Goal: Task Accomplishment & Management: Use online tool/utility

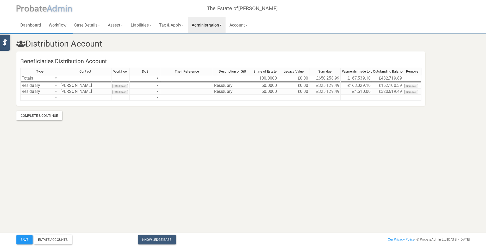
click at [202, 22] on link "Administration" at bounding box center [207, 25] width 38 height 17
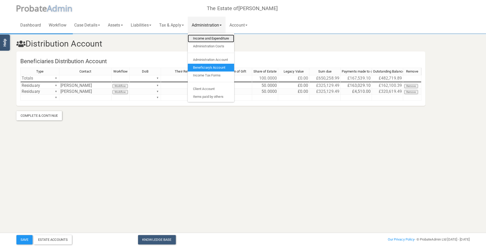
click at [210, 36] on link "Income and Expenditure" at bounding box center [211, 39] width 46 height 8
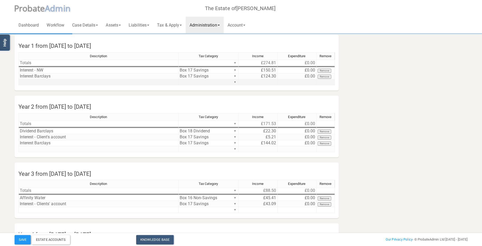
scroll to position [26, 0]
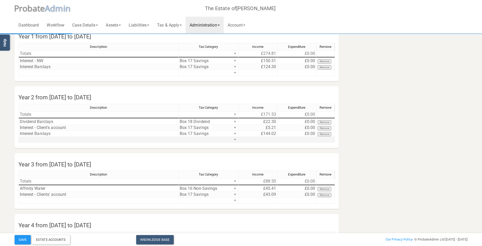
click at [56, 139] on td at bounding box center [98, 140] width 160 height 6
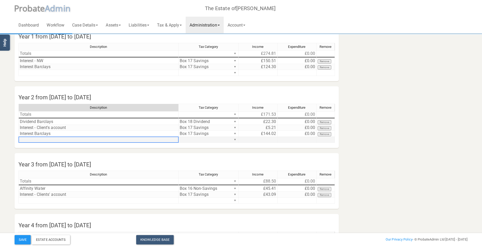
click at [56, 139] on td at bounding box center [98, 140] width 160 height 6
click at [48, 137] on td at bounding box center [98, 140] width 160 height 6
type textarea "Interest Barclays"
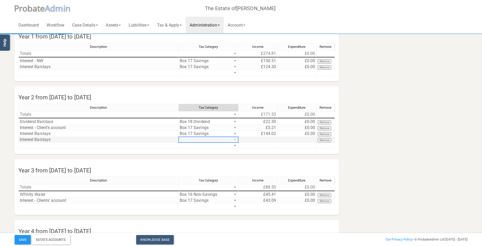
click at [235, 138] on div "Description Tax Category Income Expenditure Remove Totals ▼ £171.53 £0.00 ▼ Div…" at bounding box center [176, 129] width 316 height 50
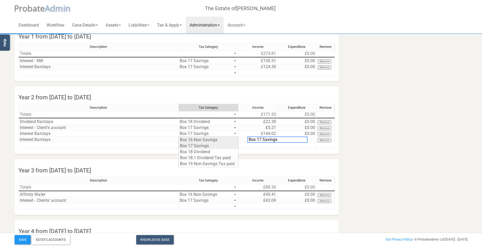
click at [230, 145] on div "Description Tax Category Income Expenditure Remove Totals ▼ £171.53 £0.00 ▼ Div…" at bounding box center [176, 129] width 316 height 50
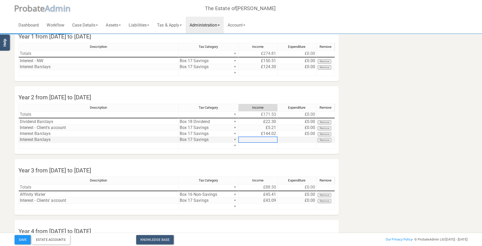
click at [266, 140] on td at bounding box center [258, 140] width 39 height 6
type textarea "2.59"
click at [207, 27] on link "Administration" at bounding box center [205, 25] width 38 height 17
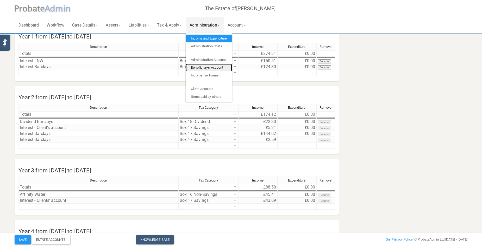
click at [215, 70] on link "Beneficiary's Account" at bounding box center [209, 68] width 46 height 8
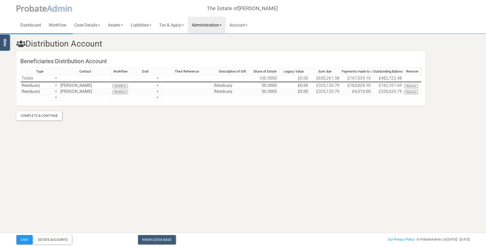
click at [444, 139] on section "Distribution Account Beneficiaries Distribution Account Type Contact Workflow D…" at bounding box center [243, 70] width 486 height 140
click at [430, 167] on html "</div></div> Help Toggle navigation P robate A dmin The Estate of [PERSON_NAME]…" at bounding box center [243, 123] width 486 height 246
click at [208, 28] on link "Administration" at bounding box center [207, 25] width 38 height 17
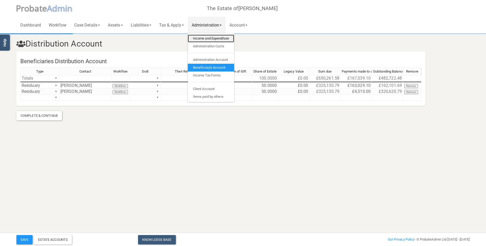
click at [208, 37] on link "Income and Expenditure" at bounding box center [211, 39] width 46 height 8
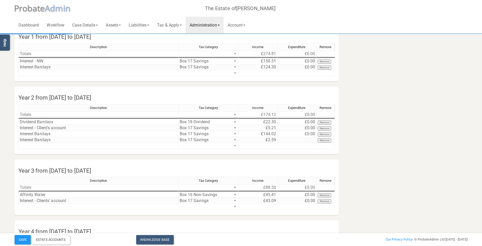
scroll to position [26, 0]
click at [212, 27] on link "Administration" at bounding box center [205, 25] width 38 height 17
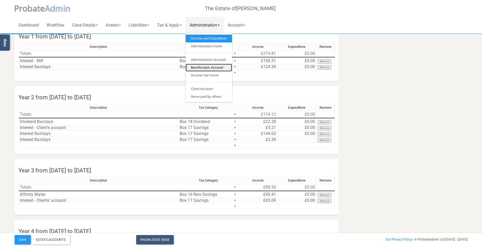
click at [219, 66] on link "Beneficiary's Account" at bounding box center [209, 68] width 46 height 8
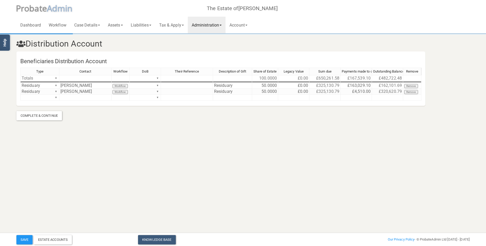
click at [418, 137] on section "Distribution Account Beneficiaries Distribution Account Type Contact Workflow D…" at bounding box center [243, 70] width 486 height 140
click at [23, 240] on button "Save" at bounding box center [24, 239] width 16 height 9
click at [52, 240] on div "Estate Accounts" at bounding box center [53, 239] width 38 height 9
